Goal: Task Accomplishment & Management: Use online tool/utility

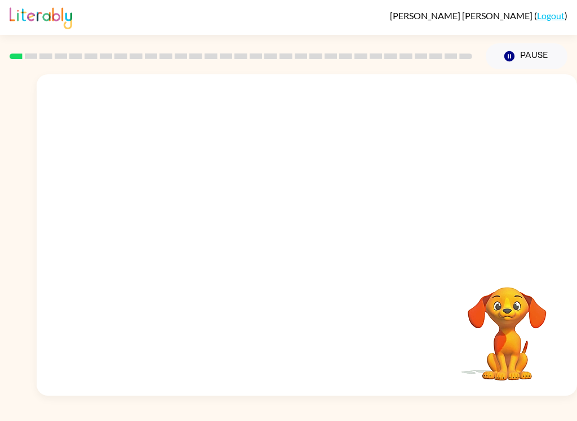
click at [498, 261] on div at bounding box center [307, 168] width 540 height 189
click at [504, 63] on button "Pause Pause" at bounding box center [527, 56] width 82 height 26
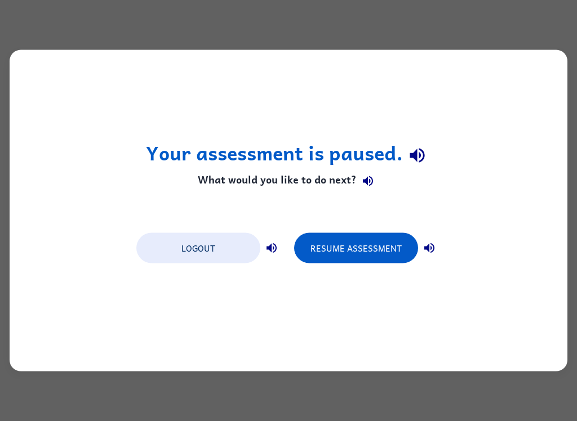
click at [191, 244] on button "Logout" at bounding box center [198, 248] width 124 height 30
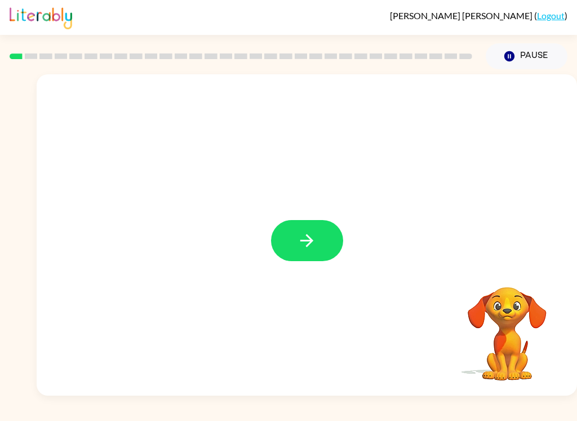
click at [299, 261] on button "button" at bounding box center [307, 240] width 72 height 41
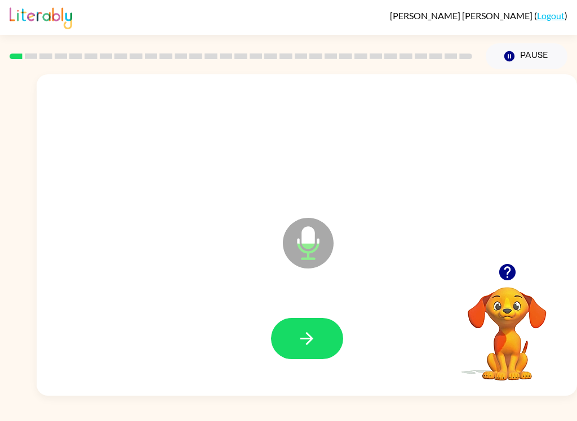
click at [308, 345] on icon "button" at bounding box center [306, 338] width 13 height 13
click at [305, 332] on icon "button" at bounding box center [307, 339] width 20 height 20
click at [313, 332] on icon "button" at bounding box center [307, 339] width 20 height 20
click at [317, 344] on button "button" at bounding box center [307, 338] width 72 height 41
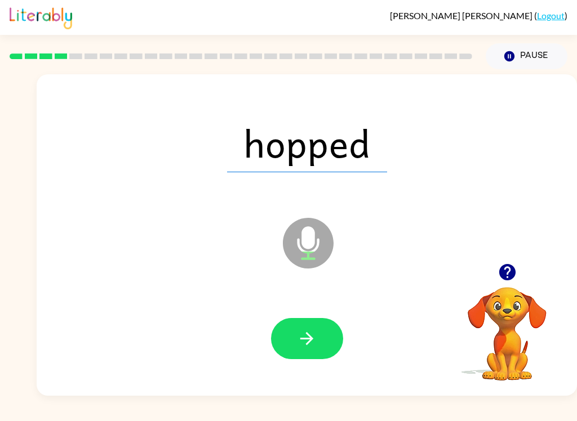
click at [288, 350] on button "button" at bounding box center [307, 338] width 72 height 41
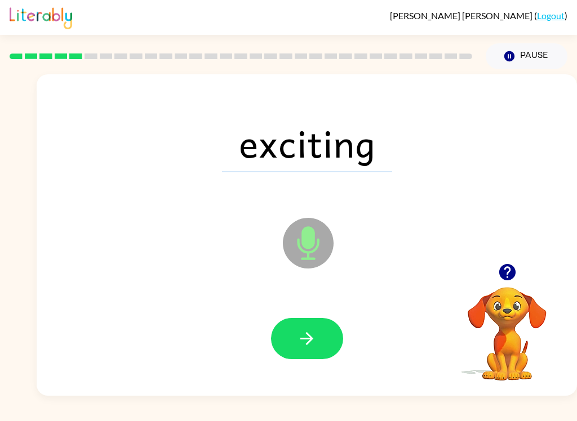
click at [307, 335] on icon "button" at bounding box center [307, 339] width 20 height 20
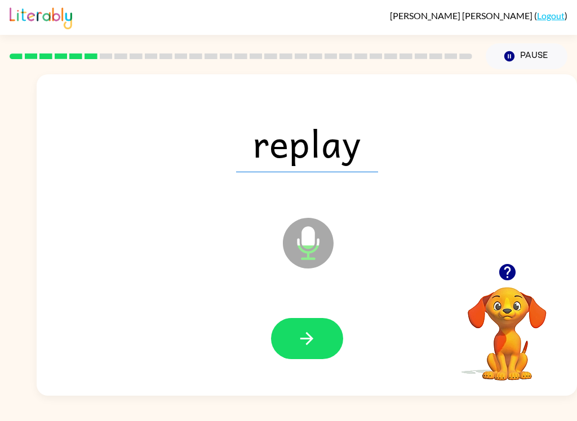
click at [312, 348] on icon "button" at bounding box center [307, 339] width 20 height 20
click at [296, 350] on button "button" at bounding box center [307, 338] width 72 height 41
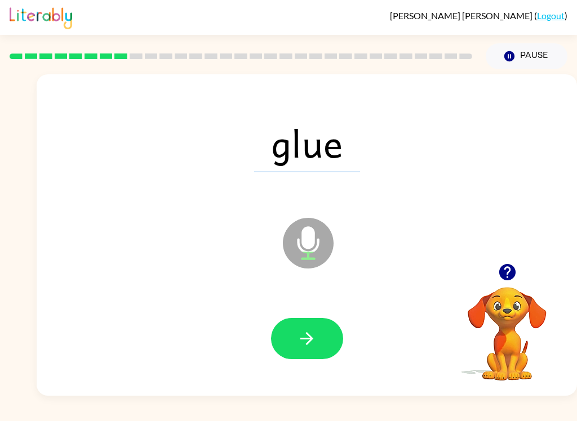
click at [304, 350] on button "button" at bounding box center [307, 338] width 72 height 41
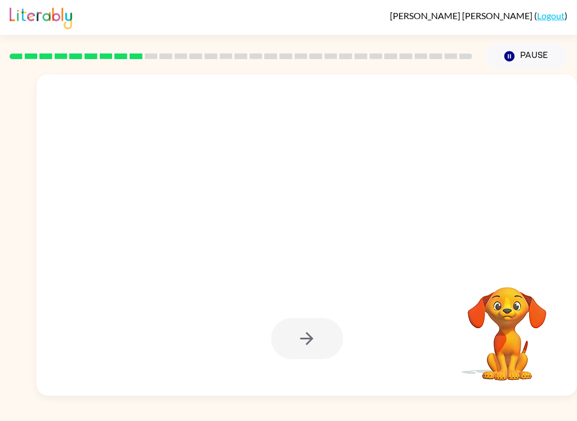
click at [576, 309] on div at bounding box center [307, 235] width 540 height 322
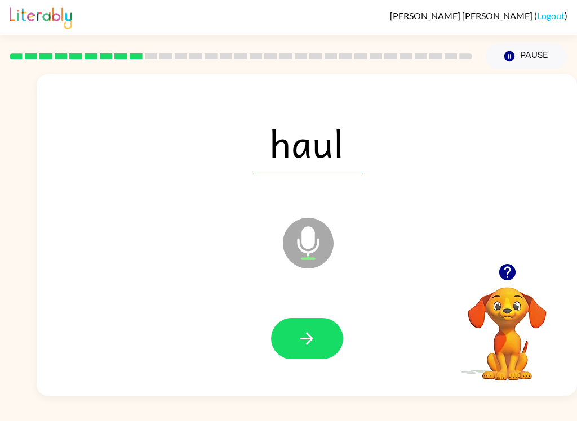
click at [305, 321] on button "button" at bounding box center [307, 338] width 72 height 41
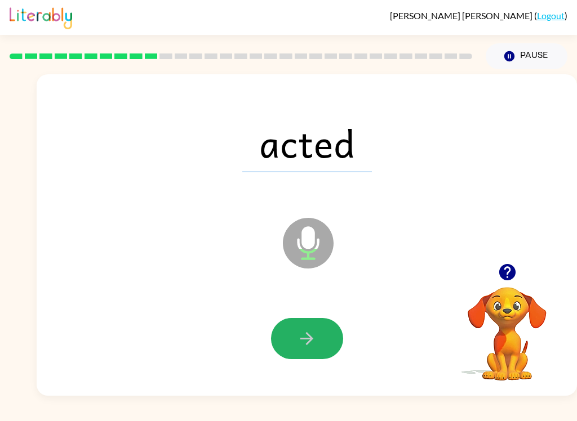
click at [318, 341] on button "button" at bounding box center [307, 338] width 72 height 41
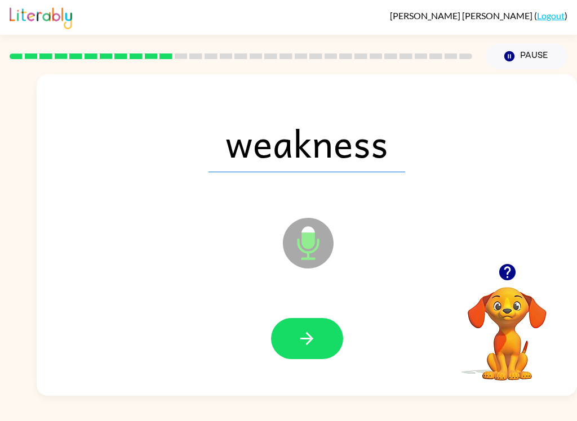
click at [310, 337] on icon "button" at bounding box center [306, 338] width 13 height 13
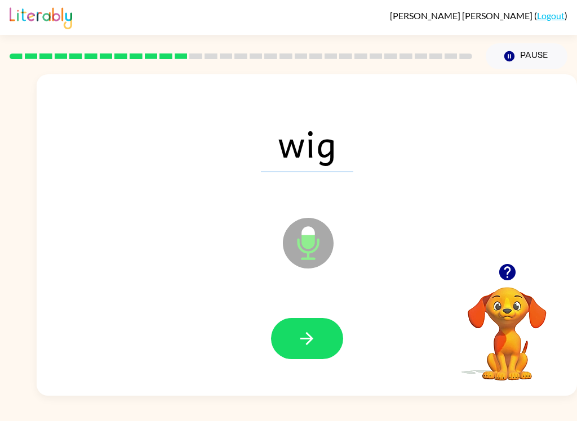
click at [306, 341] on icon "button" at bounding box center [307, 339] width 20 height 20
click at [303, 352] on button "button" at bounding box center [307, 338] width 72 height 41
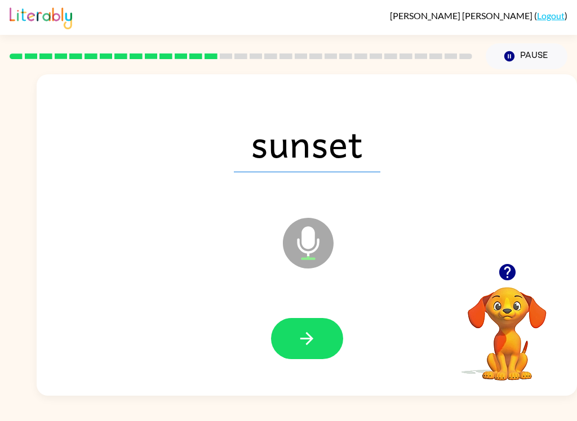
click at [316, 329] on icon "button" at bounding box center [307, 339] width 20 height 20
click at [303, 335] on icon "button" at bounding box center [307, 339] width 20 height 20
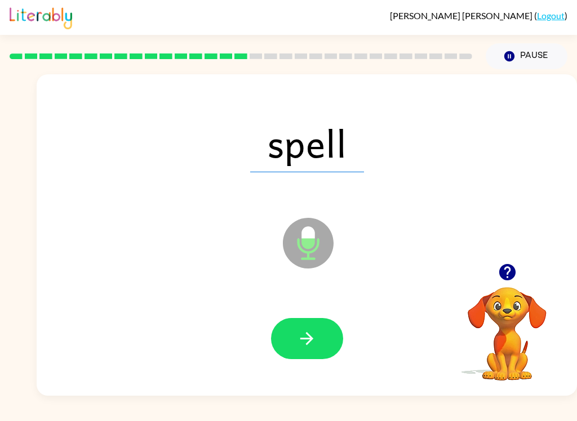
click at [313, 344] on icon "button" at bounding box center [307, 339] width 20 height 20
click at [299, 350] on button "button" at bounding box center [307, 338] width 72 height 41
click at [319, 340] on button "button" at bounding box center [307, 338] width 72 height 41
click at [301, 342] on icon "button" at bounding box center [307, 339] width 20 height 20
click at [313, 343] on icon "button" at bounding box center [307, 339] width 20 height 20
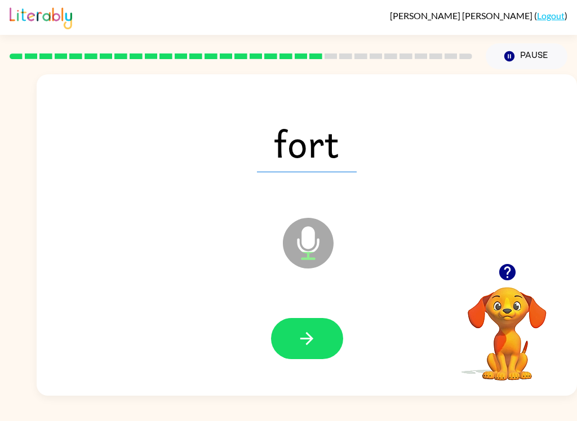
click at [310, 330] on icon "button" at bounding box center [307, 339] width 20 height 20
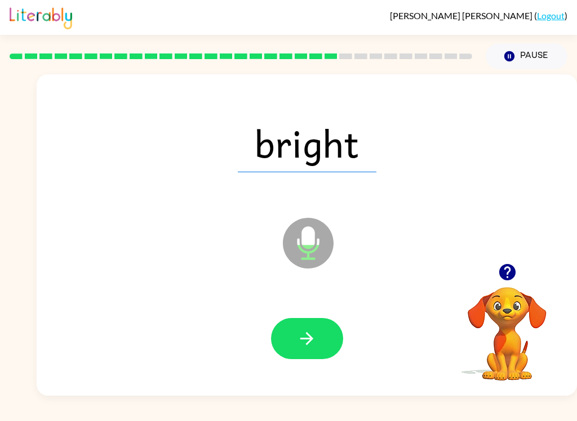
click at [305, 339] on icon "button" at bounding box center [306, 338] width 13 height 13
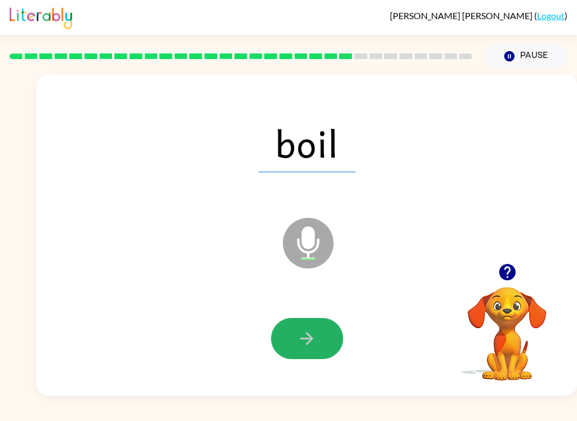
click at [308, 348] on icon "button" at bounding box center [307, 339] width 20 height 20
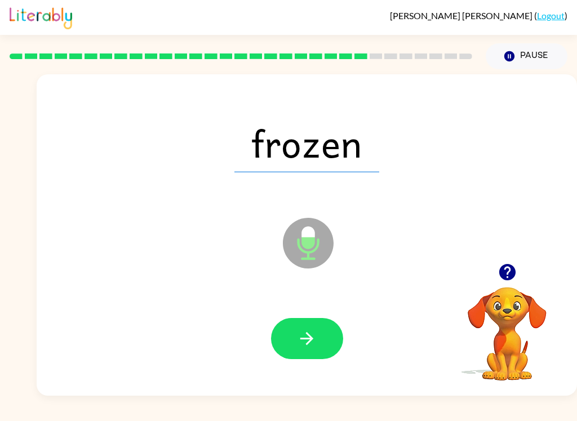
click at [325, 335] on button "button" at bounding box center [307, 338] width 72 height 41
click at [322, 339] on button "button" at bounding box center [307, 338] width 72 height 41
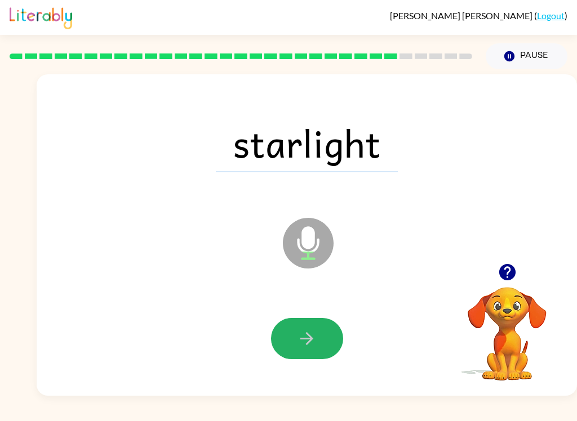
click at [305, 340] on icon "button" at bounding box center [307, 339] width 20 height 20
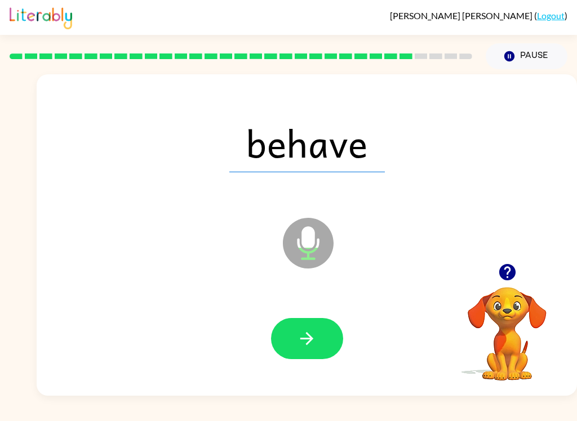
click at [295, 345] on button "button" at bounding box center [307, 338] width 72 height 41
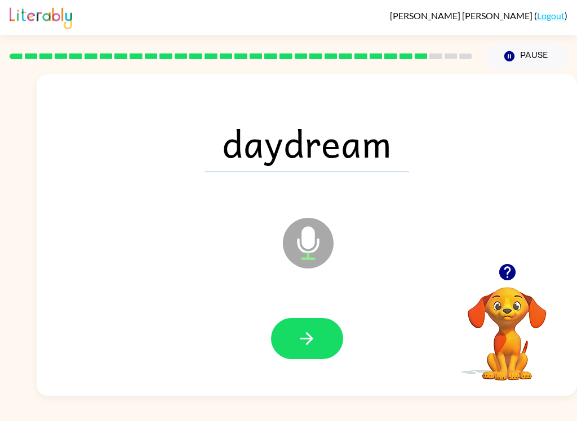
click at [307, 332] on icon "button" at bounding box center [307, 339] width 20 height 20
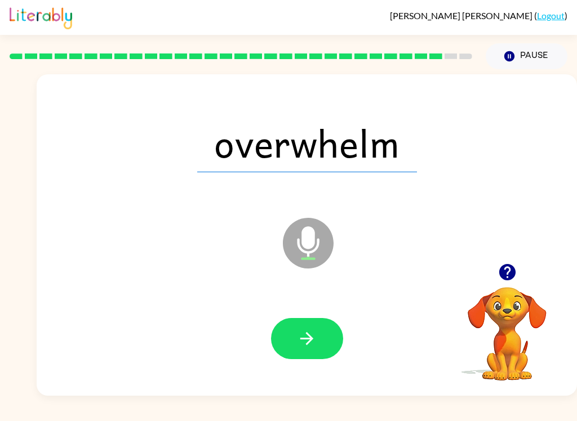
click at [304, 332] on icon "button" at bounding box center [307, 339] width 20 height 20
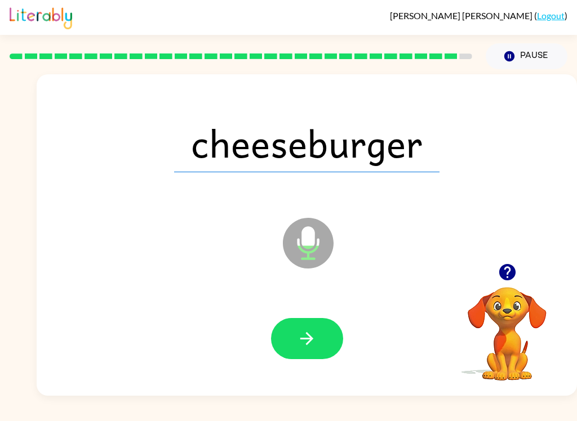
click at [305, 340] on icon "button" at bounding box center [306, 338] width 13 height 13
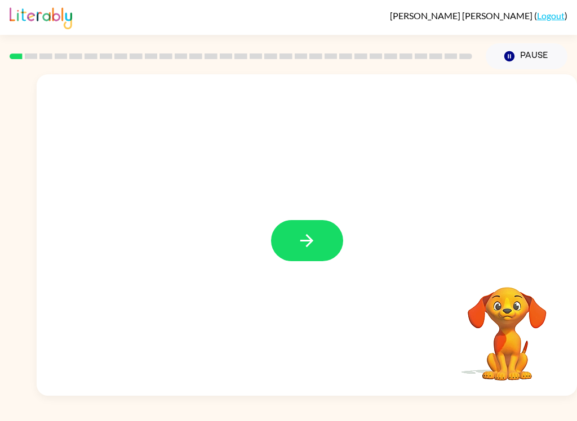
click at [305, 249] on icon "button" at bounding box center [307, 241] width 20 height 20
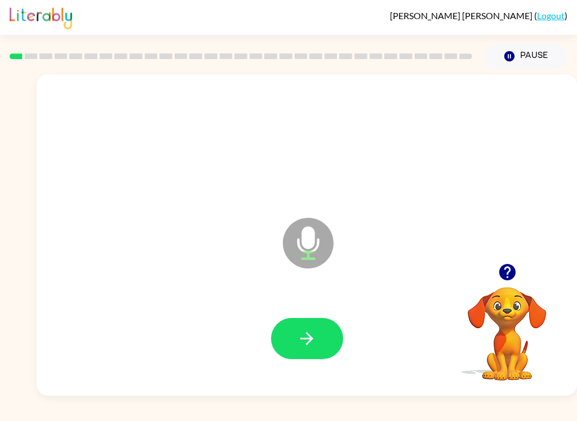
click at [330, 333] on button "button" at bounding box center [307, 338] width 72 height 41
click at [309, 358] on button "button" at bounding box center [307, 338] width 72 height 41
click at [313, 336] on icon "button" at bounding box center [307, 339] width 20 height 20
click at [321, 335] on button "button" at bounding box center [307, 338] width 72 height 41
click at [312, 345] on icon "button" at bounding box center [307, 339] width 20 height 20
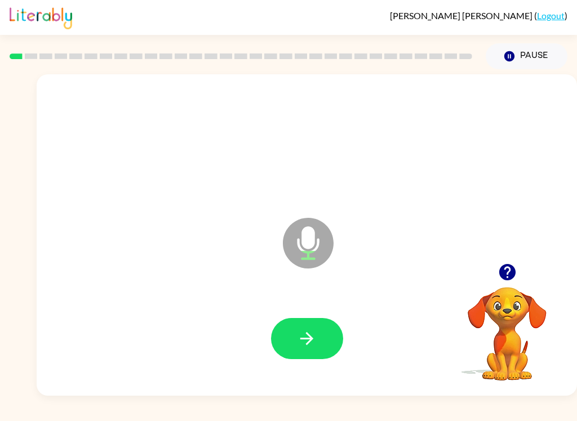
click at [316, 334] on icon "button" at bounding box center [307, 339] width 20 height 20
click at [320, 336] on button "button" at bounding box center [307, 338] width 72 height 41
click at [317, 319] on button "button" at bounding box center [307, 338] width 72 height 41
click at [304, 349] on icon "button" at bounding box center [307, 339] width 20 height 20
click at [297, 331] on icon "button" at bounding box center [307, 339] width 20 height 20
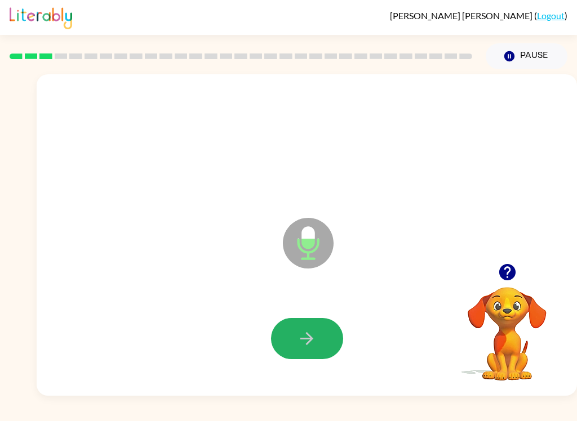
click at [308, 334] on icon "button" at bounding box center [306, 338] width 13 height 13
click at [313, 331] on icon "button" at bounding box center [307, 339] width 20 height 20
click at [305, 324] on button "button" at bounding box center [307, 338] width 72 height 41
click at [287, 335] on button "button" at bounding box center [307, 338] width 72 height 41
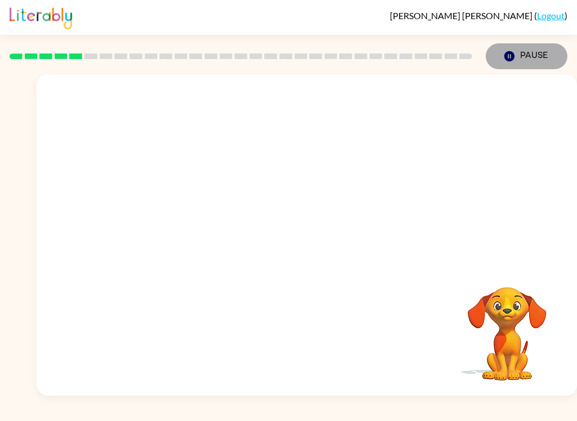
click at [531, 55] on button "Pause Pause" at bounding box center [527, 56] width 82 height 26
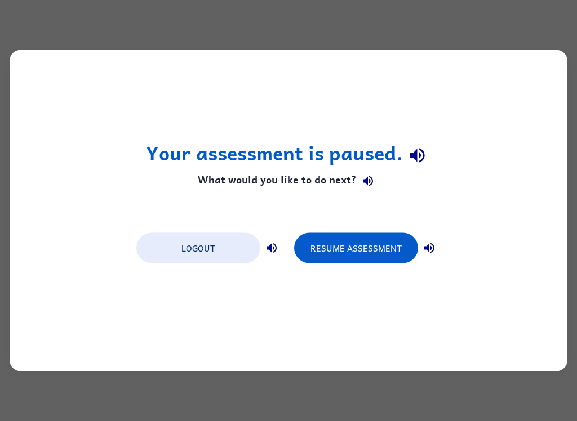
click at [207, 276] on div "Your assessment is paused. What would you like to do next? Logout Resume Assess…" at bounding box center [289, 211] width 558 height 322
click at [213, 250] on button "Logout" at bounding box center [198, 248] width 124 height 30
